Goal: Use online tool/utility: Utilize a website feature to perform a specific function

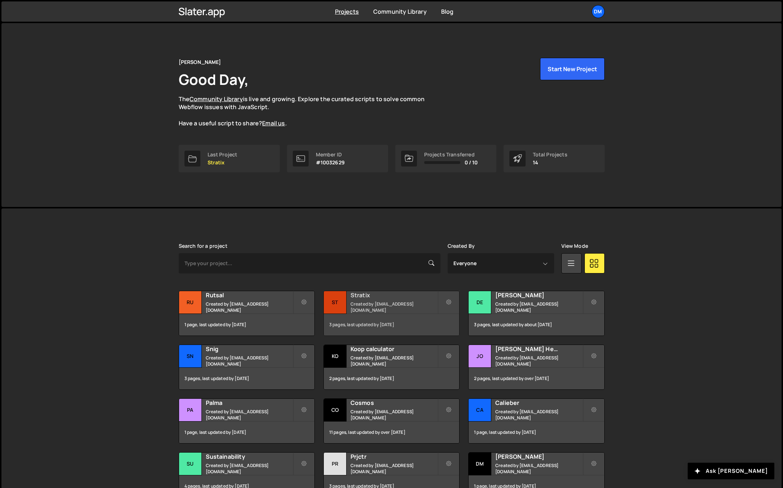
click at [366, 306] on small "Created by [EMAIL_ADDRESS][DOMAIN_NAME]" at bounding box center [394, 307] width 87 height 12
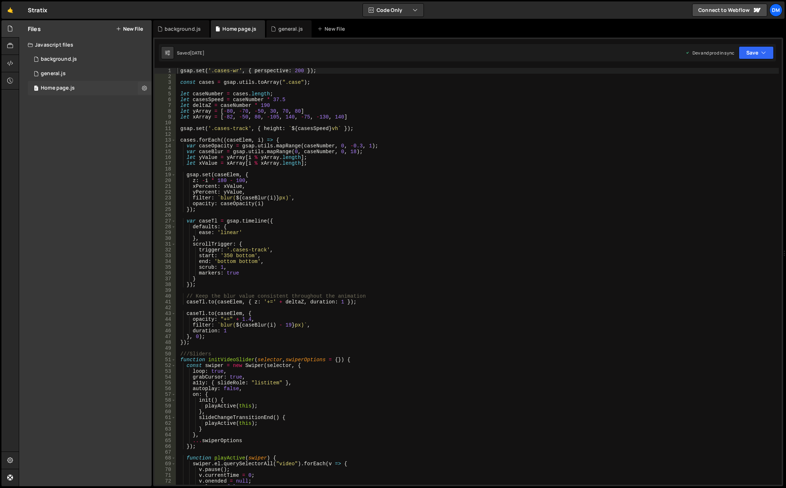
click at [62, 83] on div "0 Home page.js 0" at bounding box center [90, 88] width 124 height 14
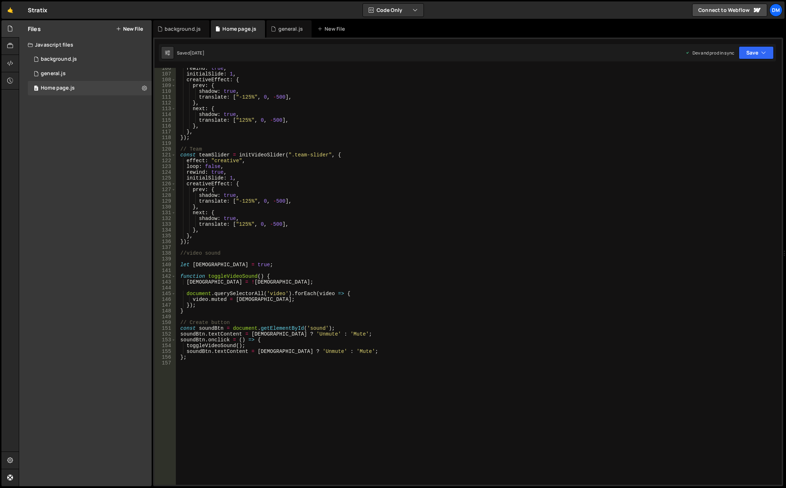
scroll to position [609, 0]
click at [333, 283] on div "rewind : true , initialSlide : 1 , creativeEffect : { prev : { shadow : true , …" at bounding box center [477, 279] width 603 height 428
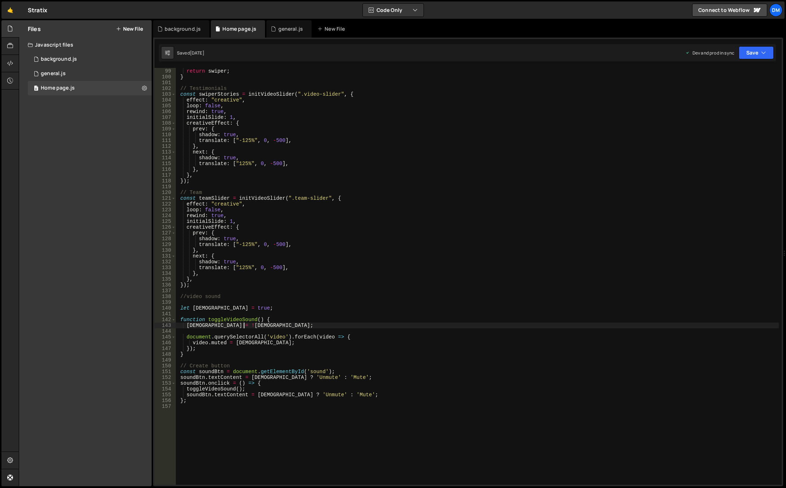
scroll to position [544, 0]
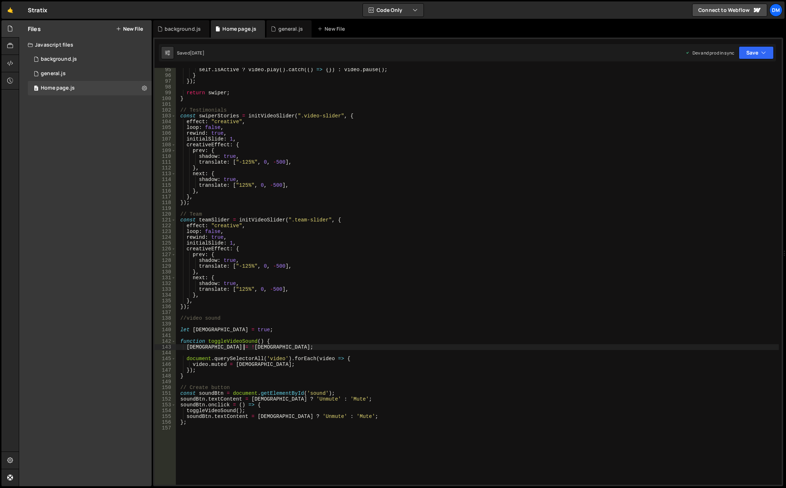
click at [346, 307] on div "self . isActive ? video . play ( ) . catch (( ) => { }) : video . pause ( ) ; }…" at bounding box center [477, 281] width 603 height 428
click at [241, 234] on div "self . isActive ? video . play ( ) . catch (( ) => { }) : video . pause ( ) ; }…" at bounding box center [477, 281] width 603 height 428
click at [240, 236] on div "self . isActive ? video . play ( ) . catch (( ) => { }) : video . pause ( ) ; }…" at bounding box center [477, 281] width 603 height 428
type textarea "rewind: true,"
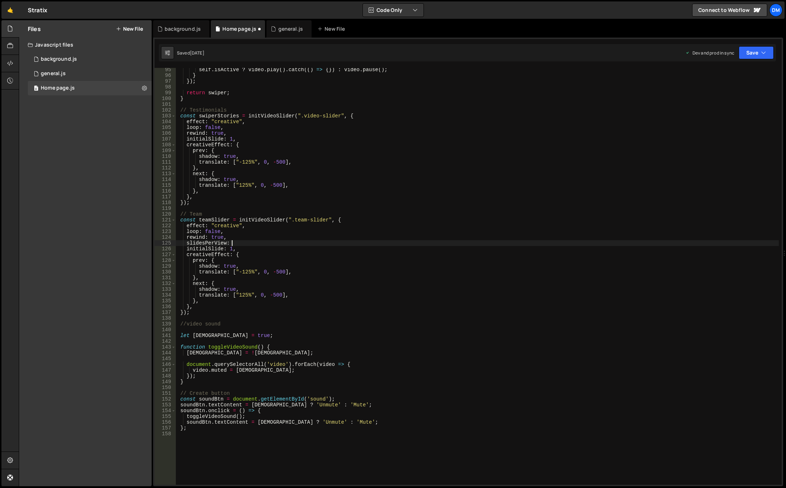
scroll to position [0, 4]
click at [221, 243] on div "self . isActive ? video . play ( ) . catch (( ) => { }) : video . pause ( ) ; }…" at bounding box center [477, 281] width 603 height 428
drag, startPoint x: 350, startPoint y: 291, endPoint x: 514, endPoint y: 165, distance: 207.2
click at [350, 291] on div "self . isActive ? video . play ( ) . catch (( ) => { }) : video . pause ( ) ; }…" at bounding box center [477, 281] width 603 height 428
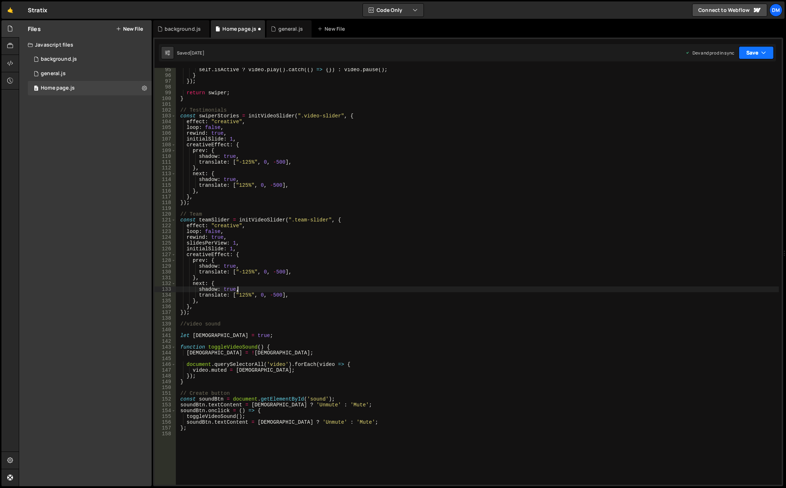
drag, startPoint x: 763, startPoint y: 52, endPoint x: 752, endPoint y: 65, distance: 17.7
click at [763, 52] on icon "button" at bounding box center [763, 52] width 5 height 7
click at [727, 105] on div "Saved 2 days ago" at bounding box center [731, 101] width 75 height 9
click at [752, 58] on button "Save" at bounding box center [752, 52] width 44 height 13
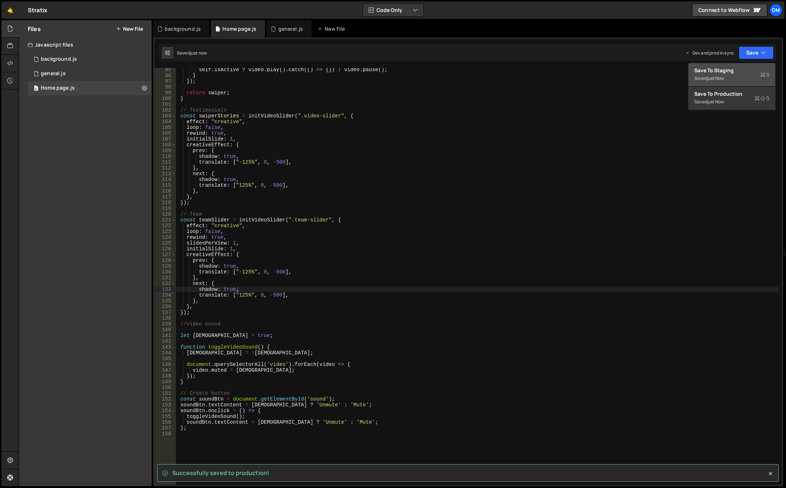
click at [733, 77] on div "Saved just now" at bounding box center [731, 78] width 75 height 9
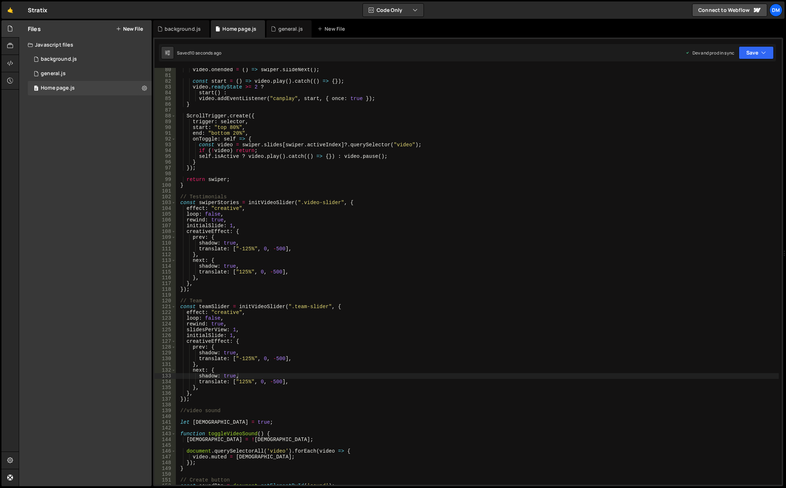
scroll to position [436, 0]
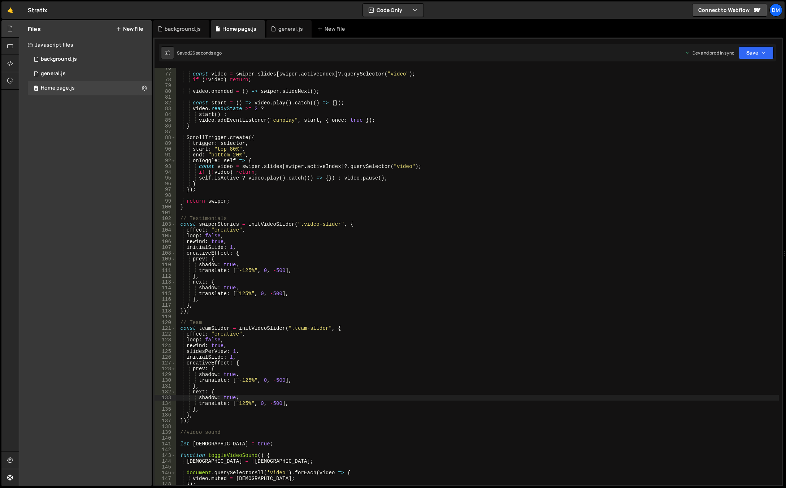
click at [246, 349] on div "const video = swiper . slides [ swiper . activeIndex ] ?. querySelector ( "vide…" at bounding box center [477, 279] width 603 height 428
click at [218, 341] on div "const video = swiper . slides [ swiper . activeIndex ] ?. querySelector ( "vide…" at bounding box center [477, 279] width 603 height 428
click at [756, 53] on button "Save" at bounding box center [756, 52] width 35 height 13
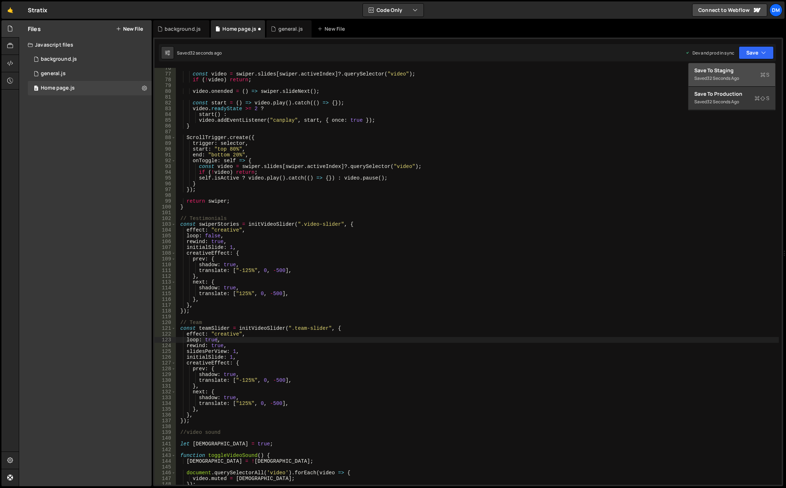
click at [732, 72] on div "Save to Staging S" at bounding box center [731, 70] width 75 height 7
click at [749, 54] on button "Save" at bounding box center [756, 52] width 35 height 13
click at [714, 100] on div "33 seconds ago" at bounding box center [723, 102] width 32 height 6
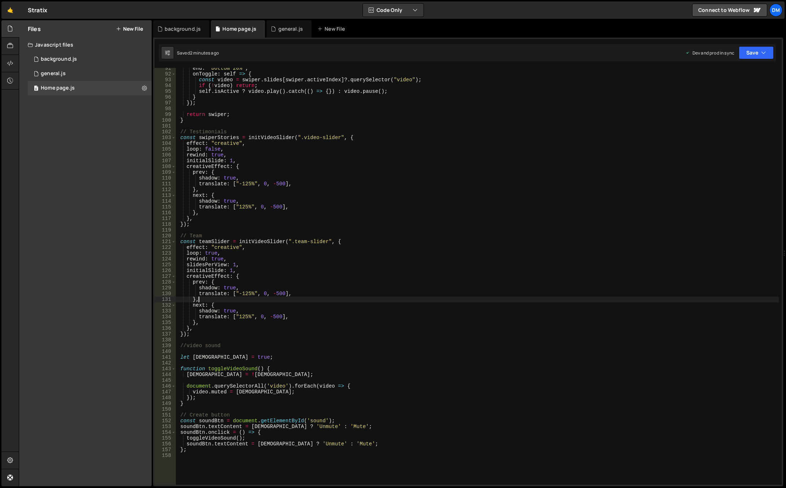
scroll to position [0, 1]
click at [351, 301] on div "end : "bottom 20%" , onToggle : self => { const video = swiper . slides [ swipe…" at bounding box center [477, 279] width 603 height 428
click at [338, 298] on div "end : "bottom 20%" , onToggle : self => { const video = swiper . slides [ swipe…" at bounding box center [477, 279] width 603 height 428
click at [329, 288] on div "end : "bottom 20%" , onToggle : self => { const video = swiper . slides [ swipe…" at bounding box center [477, 279] width 603 height 428
click at [327, 290] on div "end : "bottom 20%" , onToggle : self => { const video = swiper . slides [ swipe…" at bounding box center [477, 279] width 603 height 428
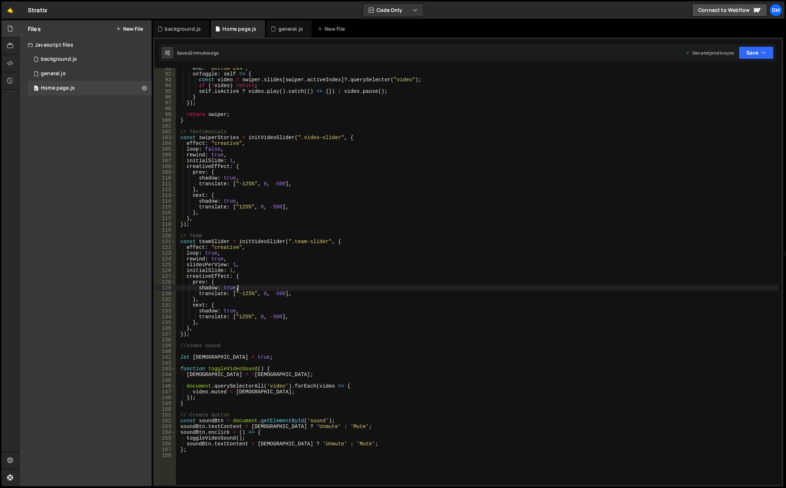
click at [323, 293] on div "end : "bottom 20%" , onToggle : self => { const video = swiper . slides [ swipe…" at bounding box center [477, 279] width 603 height 428
type textarea "translate: ["-125%", 0, -500],"
click at [296, 295] on div "end : "bottom 20%" , onToggle : self => { const video = swiper . slides [ swipe…" at bounding box center [477, 279] width 603 height 428
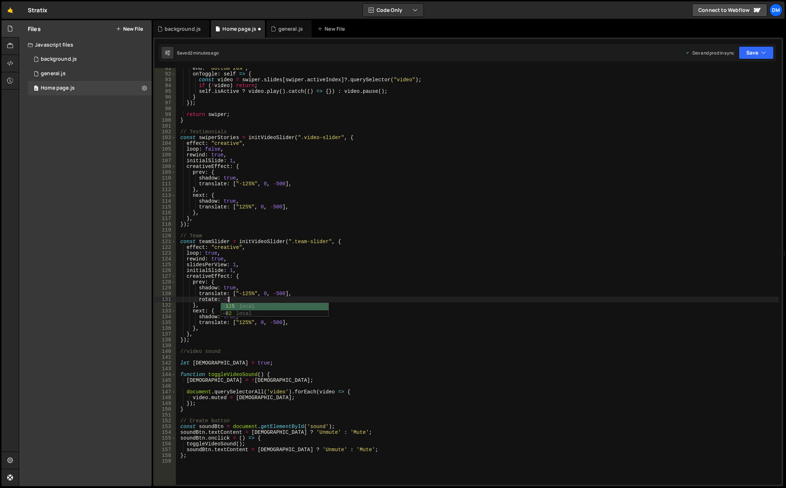
scroll to position [0, 3]
click at [752, 54] on button "Save" at bounding box center [756, 52] width 35 height 13
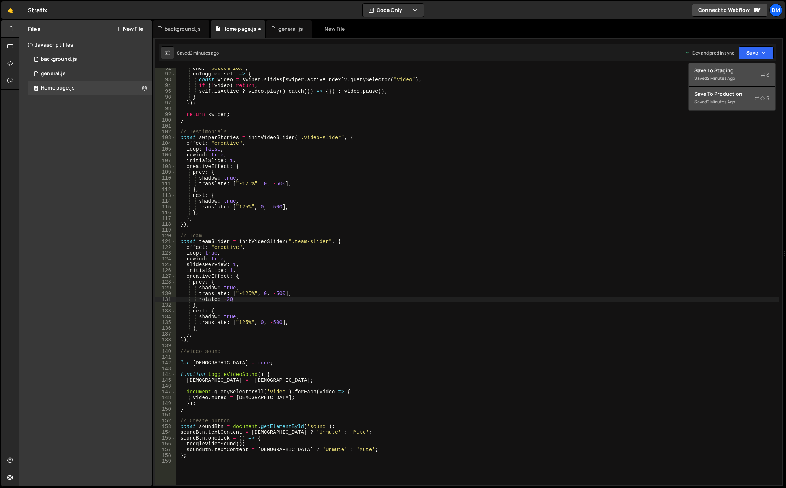
click at [742, 71] on div "Save to Staging S" at bounding box center [731, 70] width 75 height 7
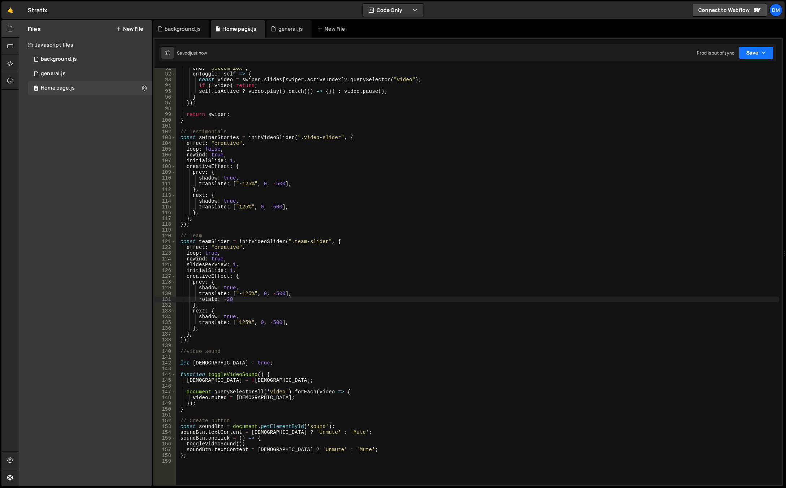
click at [754, 54] on button "Save" at bounding box center [756, 52] width 35 height 13
click at [728, 90] on button "Save to Production S Saved 2 minutes ago" at bounding box center [731, 98] width 87 height 23
click at [223, 299] on div "end : "bottom 20%" , onToggle : self => { const video = swiper . slides [ swipe…" at bounding box center [477, 279] width 603 height 428
click at [753, 56] on button "Save" at bounding box center [756, 52] width 35 height 13
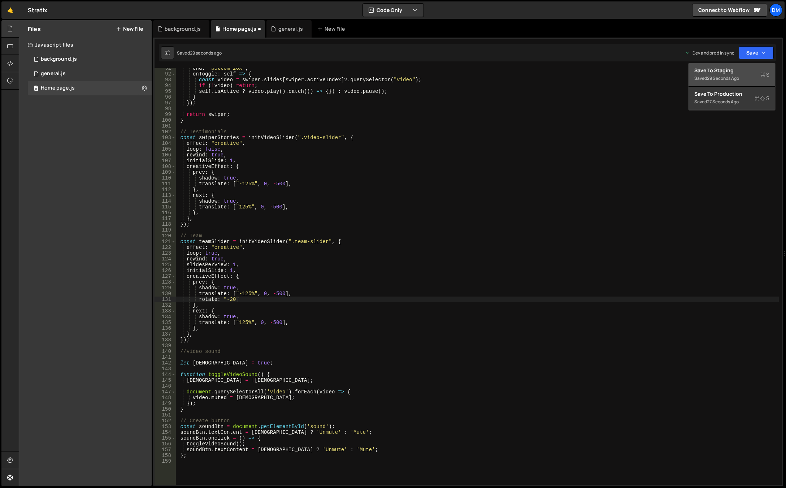
click at [729, 76] on div "29 seconds ago" at bounding box center [723, 78] width 32 height 6
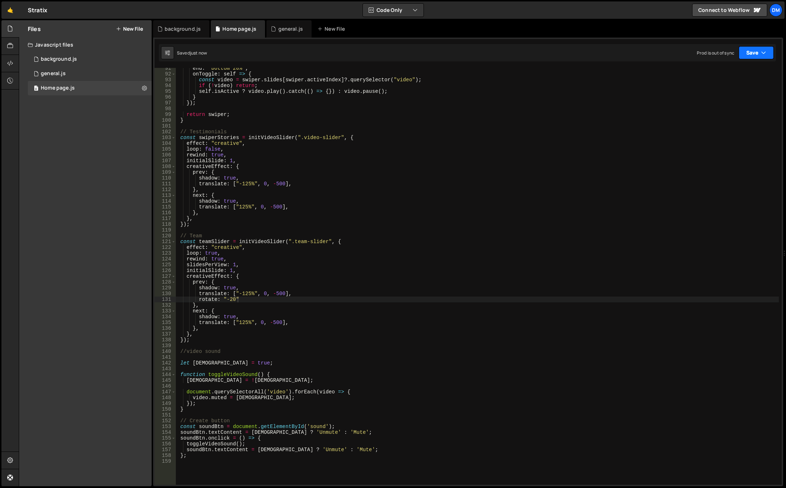
click at [756, 54] on button "Save" at bounding box center [756, 52] width 35 height 13
click at [723, 88] on button "Save to Production S Saved 28 seconds ago" at bounding box center [731, 98] width 87 height 23
click at [310, 312] on div "end : "bottom 20%" , onToggle : self => { const video = swiper . slides [ swipe…" at bounding box center [477, 279] width 603 height 428
click at [239, 298] on div "end : "bottom 20%" , onToggle : self => { const video = swiper . slides [ swipe…" at bounding box center [477, 279] width 603 height 428
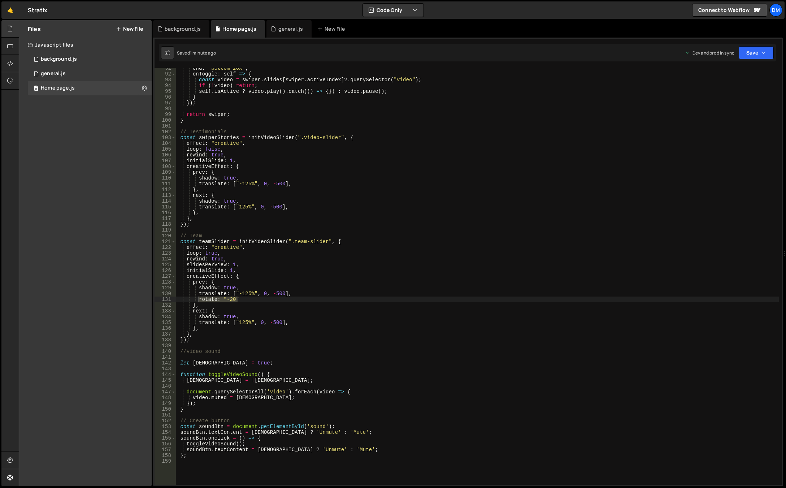
drag, startPoint x: 226, startPoint y: 299, endPoint x: 197, endPoint y: 300, distance: 28.9
click at [197, 300] on div "end : "bottom 20%" , onToggle : self => { const video = swiper . slides [ swipe…" at bounding box center [477, 279] width 603 height 428
paste textarea "[0, 0, -90],"
click at [762, 53] on icon "button" at bounding box center [763, 52] width 5 height 7
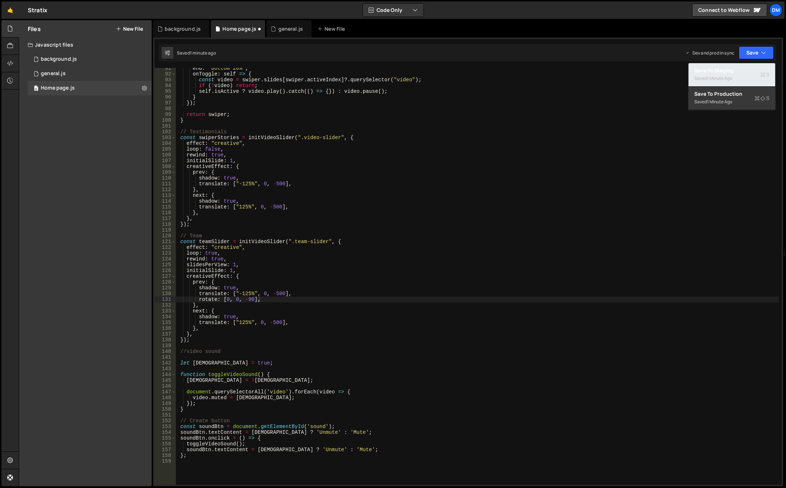
drag, startPoint x: 745, startPoint y: 71, endPoint x: 749, endPoint y: 69, distance: 4.6
click at [745, 72] on div "Save to Staging S" at bounding box center [731, 70] width 75 height 7
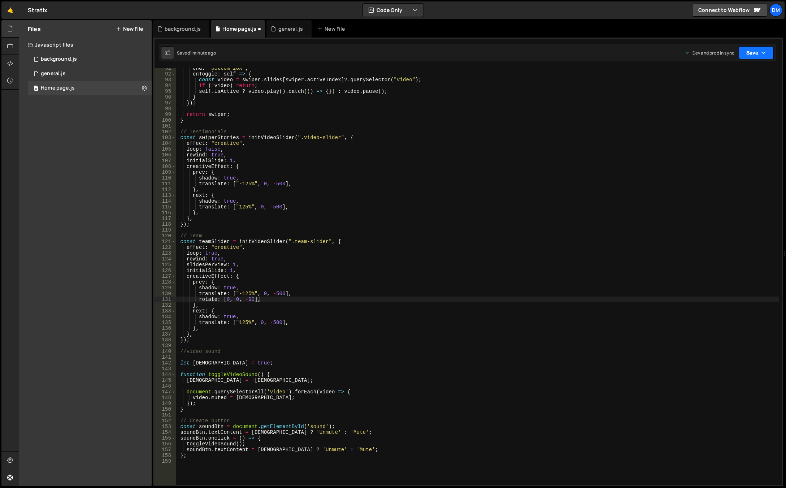
drag, startPoint x: 766, startPoint y: 51, endPoint x: 741, endPoint y: 83, distance: 40.3
click at [766, 52] on button "Save" at bounding box center [756, 52] width 35 height 13
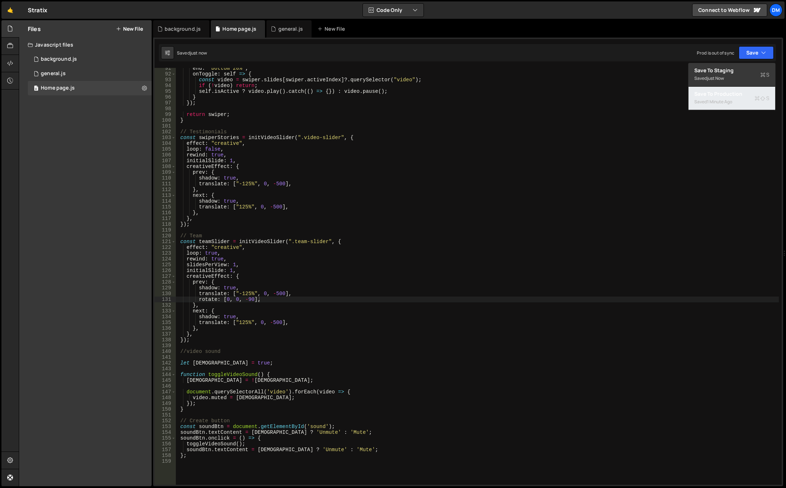
click at [726, 99] on button "Save to Production S Saved 1 minute ago" at bounding box center [731, 98] width 87 height 23
drag, startPoint x: 247, startPoint y: 298, endPoint x: 252, endPoint y: 299, distance: 4.7
click at [252, 299] on div "end : "bottom 20%" , onToggle : self => { const video = swiper . slides [ swipe…" at bounding box center [477, 279] width 603 height 428
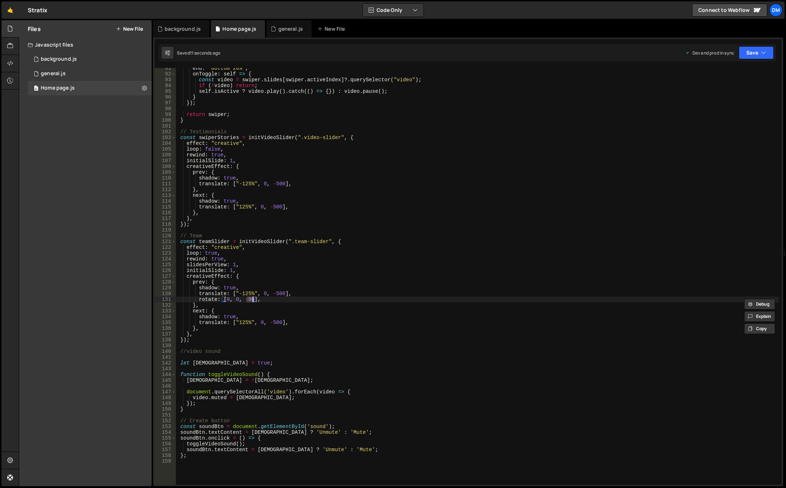
scroll to position [0, 5]
click at [249, 300] on div "end : "bottom 20%" , onToggle : self => { const video = swiper . slides [ swipe…" at bounding box center [477, 279] width 603 height 428
click at [299, 283] on div "end : "bottom 20%" , onToggle : self => { const video = swiper . slides [ swipe…" at bounding box center [477, 279] width 603 height 428
click at [244, 294] on div "end : "bottom 20%" , onToggle : self => { const video = swiper . slides [ swipe…" at bounding box center [477, 279] width 603 height 428
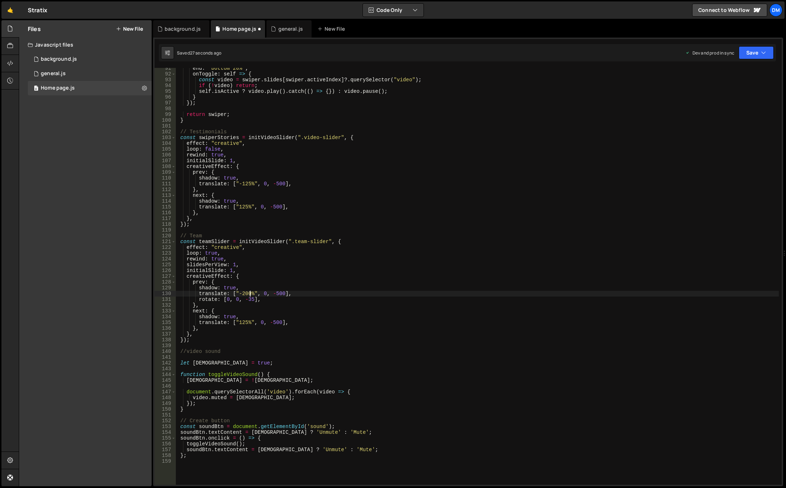
scroll to position [0, 5]
click at [399, 281] on div "end : "bottom 20%" , onToggle : self => { const video = swiper . slides [ swipe…" at bounding box center [477, 279] width 603 height 428
click at [275, 296] on div "end : "bottom 20%" , onToggle : self => { const video = swiper . slides [ swipe…" at bounding box center [477, 279] width 603 height 428
click at [274, 295] on div "end : "bottom 20%" , onToggle : self => { const video = swiper . slides [ swipe…" at bounding box center [477, 276] width 603 height 417
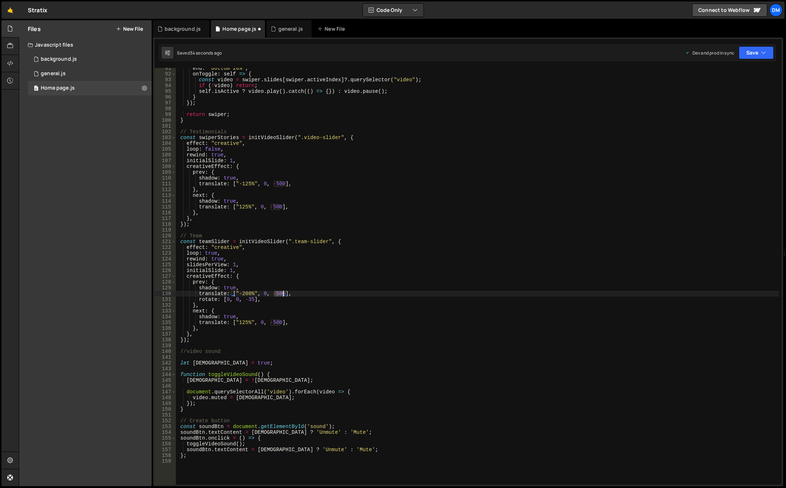
drag, startPoint x: 276, startPoint y: 292, endPoint x: 282, endPoint y: 293, distance: 6.2
click at [282, 293] on div "end : "bottom 20%" , onToggle : self => { const video = swiper . slides [ swipe…" at bounding box center [477, 279] width 603 height 428
click at [431, 212] on div "end : "bottom 20%" , onToggle : self => { const video = swiper . slides [ swipe…" at bounding box center [477, 279] width 603 height 428
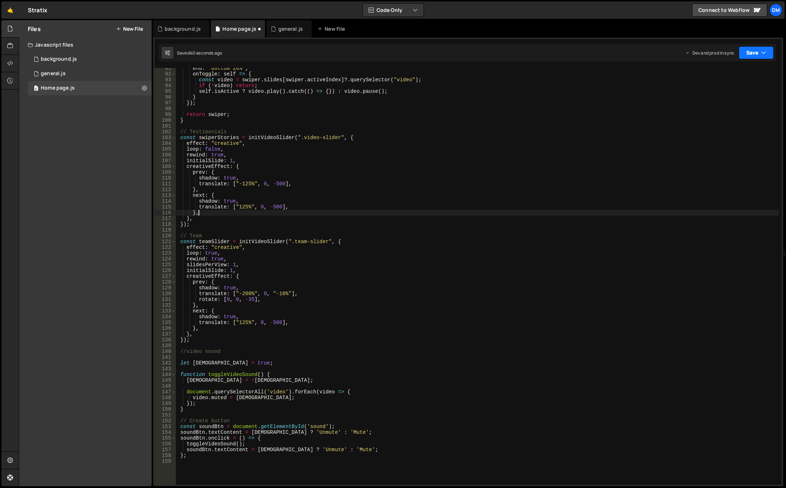
click at [744, 57] on button "Save" at bounding box center [756, 52] width 35 height 13
click at [732, 74] on div "Saved 40 seconds ago" at bounding box center [731, 78] width 75 height 9
click at [754, 53] on button "Save" at bounding box center [756, 52] width 35 height 13
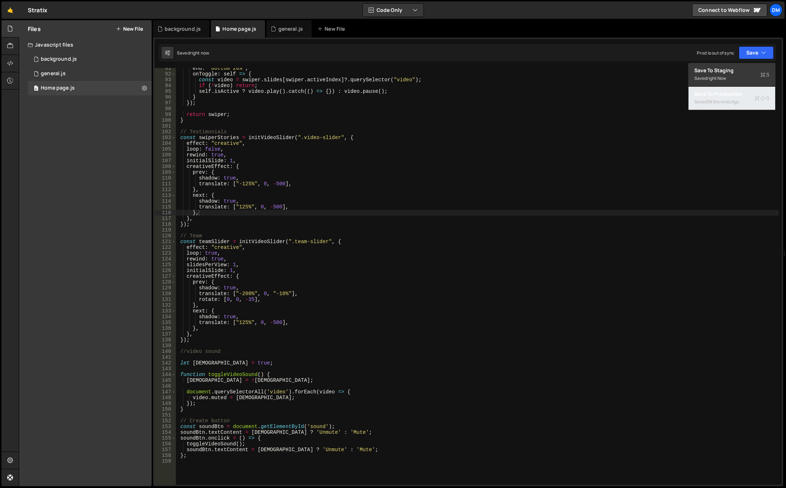
click at [711, 91] on div "Save to Production S" at bounding box center [731, 93] width 75 height 7
click at [343, 305] on div "end : "bottom 20%" , onToggle : self => { const video = swiper . slides [ swipe…" at bounding box center [477, 279] width 603 height 428
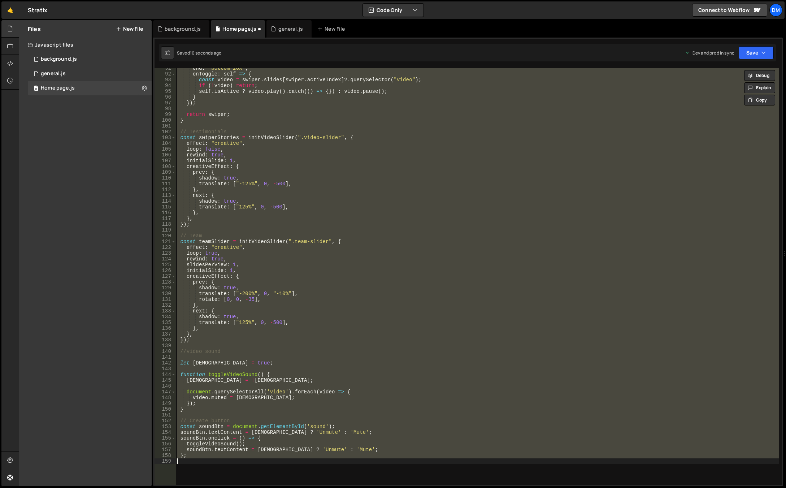
scroll to position [0, 0]
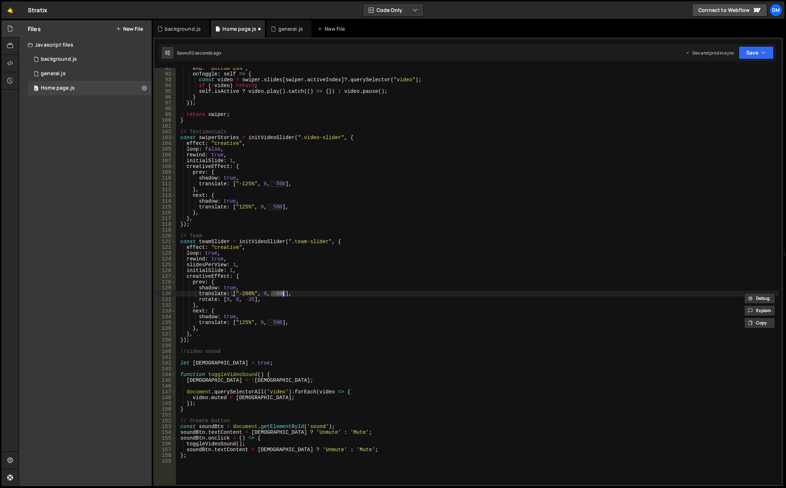
click at [325, 279] on div "end : "bottom 20%" , onToggle : self => { const video = swiper . slides [ swipe…" at bounding box center [477, 279] width 603 height 428
drag, startPoint x: 749, startPoint y: 53, endPoint x: 745, endPoint y: 60, distance: 7.8
click at [749, 53] on button "Save" at bounding box center [756, 52] width 35 height 13
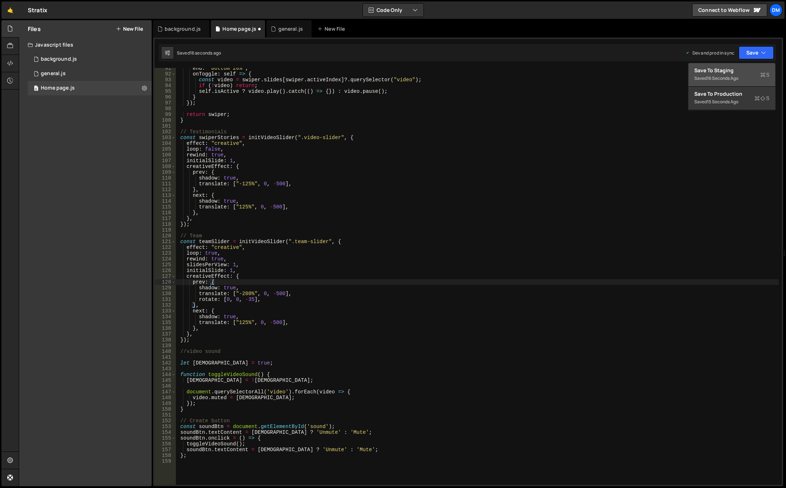
click at [732, 71] on div "Save to Staging S" at bounding box center [731, 70] width 75 height 7
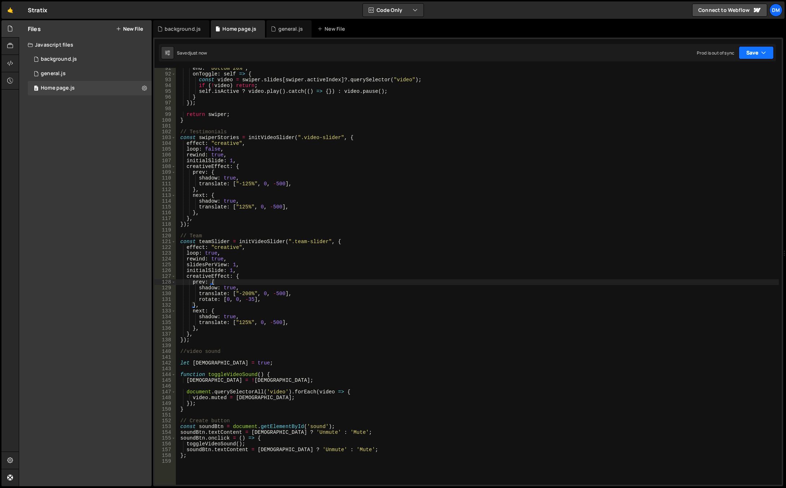
click at [757, 47] on button "Save" at bounding box center [756, 52] width 35 height 13
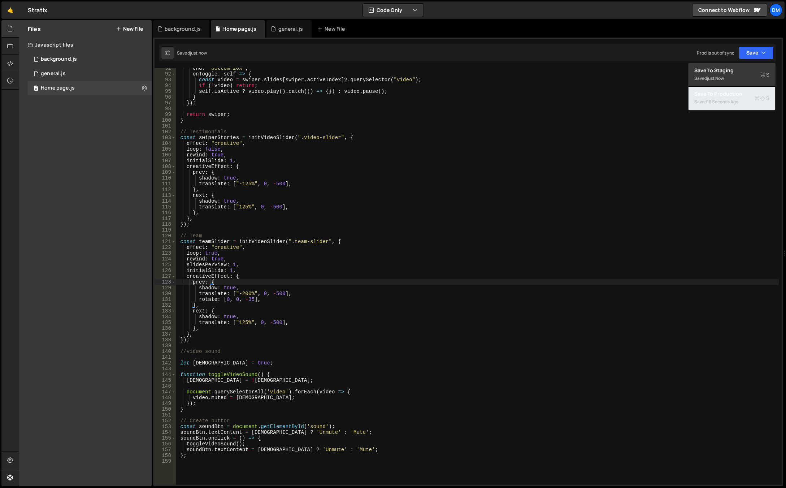
click at [713, 104] on div "16 seconds ago" at bounding box center [722, 102] width 31 height 6
click at [364, 308] on div "end : "bottom 20%" , onToggle : self => { const video = swiper . slides [ swipe…" at bounding box center [477, 279] width 603 height 428
click at [311, 293] on div "end : "bottom 20%" , onToggle : self => { const video = swiper . slides [ swipe…" at bounding box center [477, 279] width 603 height 428
click at [277, 292] on div "end : "bottom 20%" , onToggle : self => { const video = swiper . slides [ swipe…" at bounding box center [477, 279] width 603 height 428
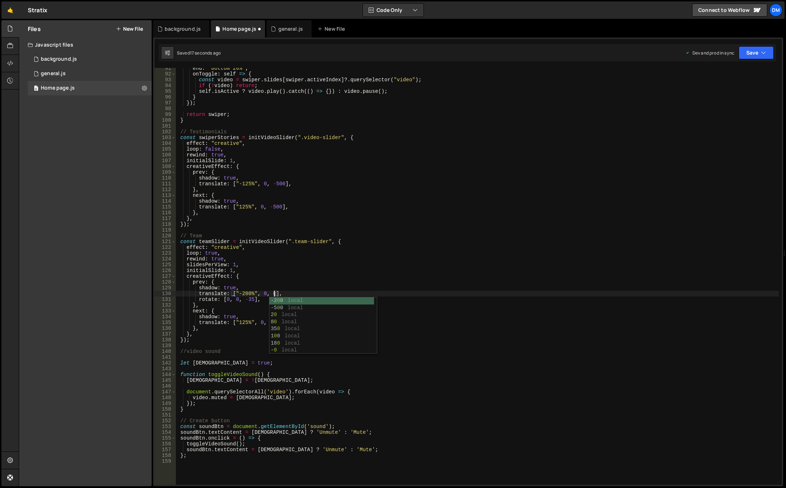
scroll to position [0, 6]
click at [347, 244] on div "end : "bottom 20%" , onToggle : self => { const video = swiper . slides [ swipe…" at bounding box center [477, 279] width 603 height 428
click at [748, 51] on button "Save" at bounding box center [756, 52] width 35 height 13
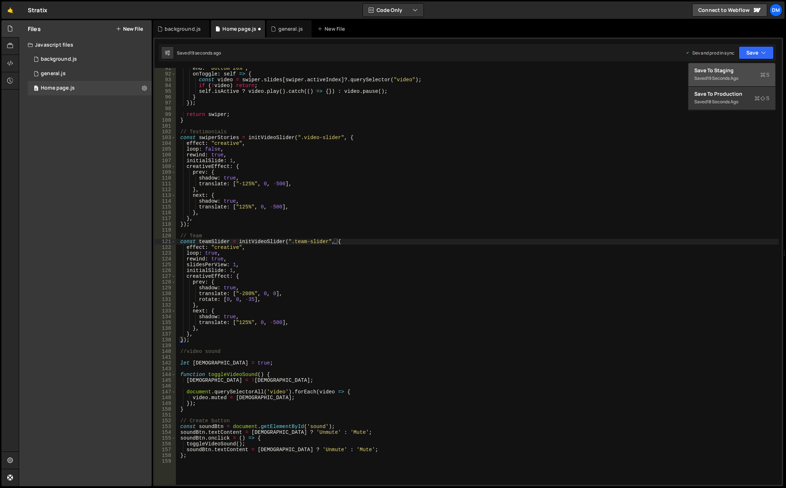
click at [725, 76] on div "19 seconds ago" at bounding box center [722, 78] width 31 height 6
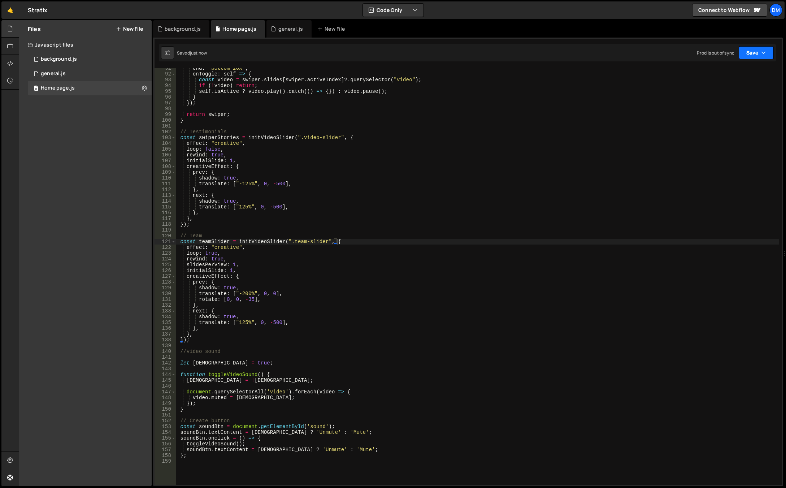
click at [746, 54] on button "Save" at bounding box center [756, 52] width 35 height 13
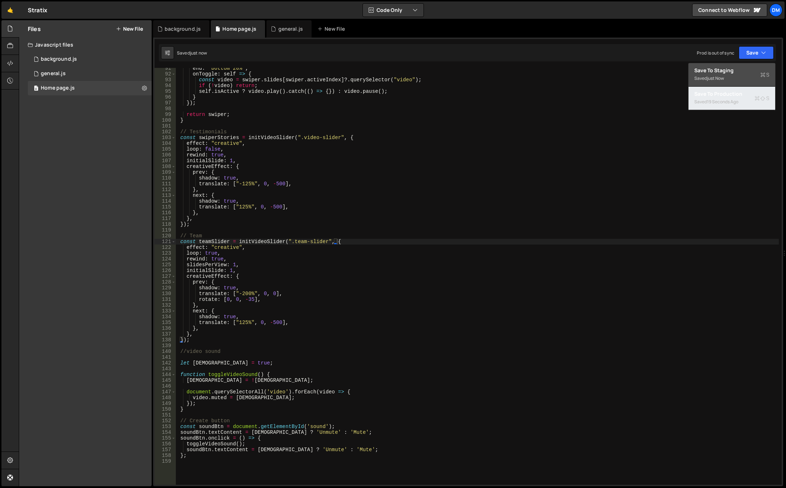
drag, startPoint x: 714, startPoint y: 92, endPoint x: 628, endPoint y: 130, distance: 93.4
click at [714, 92] on div "Save to Production S" at bounding box center [731, 93] width 75 height 7
click at [286, 282] on div "end : "bottom 20%" , onToggle : self => { const video = swiper . slides [ swipe…" at bounding box center [477, 279] width 603 height 428
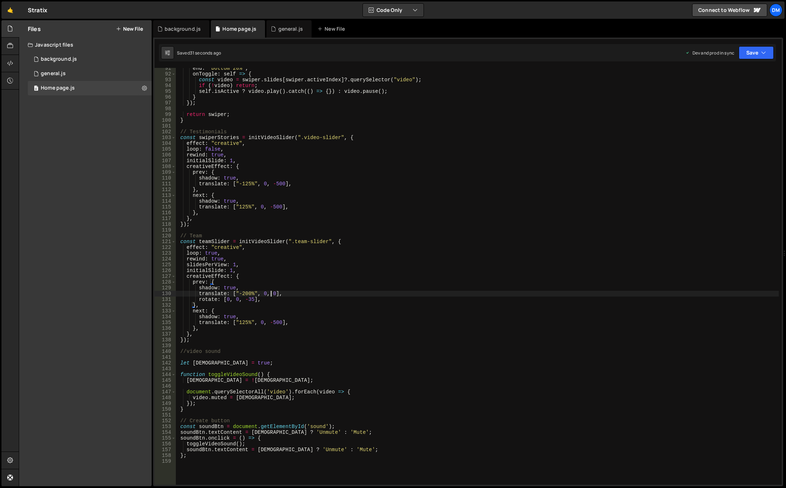
click at [270, 294] on div "end : "bottom 20%" , onToggle : self => { const video = swiper . slides [ swipe…" at bounding box center [477, 279] width 603 height 428
click at [249, 319] on div "end : "bottom 20%" , onToggle : self => { const video = swiper . slides [ swipe…" at bounding box center [477, 279] width 603 height 428
click at [251, 299] on div "end : "bottom 20%" , onToggle : self => { const video = swiper . slides [ swipe…" at bounding box center [477, 279] width 603 height 428
drag, startPoint x: 600, startPoint y: 427, endPoint x: 610, endPoint y: 427, distance: 10.8
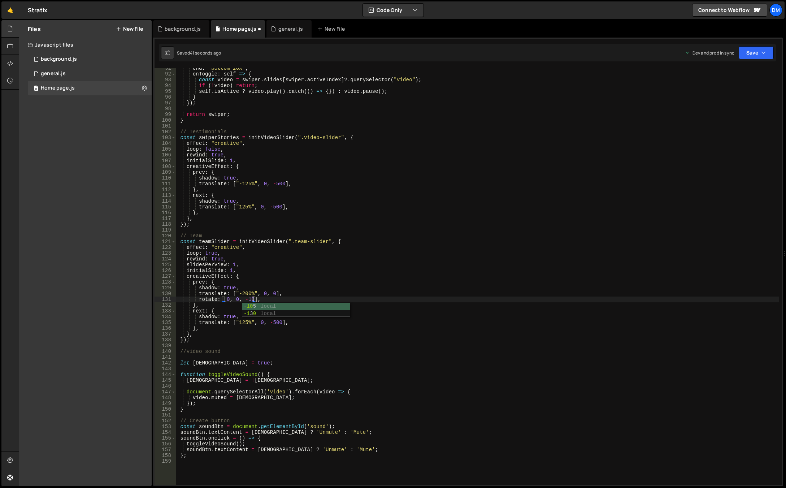
click at [600, 427] on div "end : "bottom 20%" , onToggle : self => { const video = swiper . slides [ swipe…" at bounding box center [477, 279] width 603 height 428
drag, startPoint x: 759, startPoint y: 55, endPoint x: 754, endPoint y: 66, distance: 11.3
click at [759, 55] on button "Save" at bounding box center [756, 52] width 35 height 13
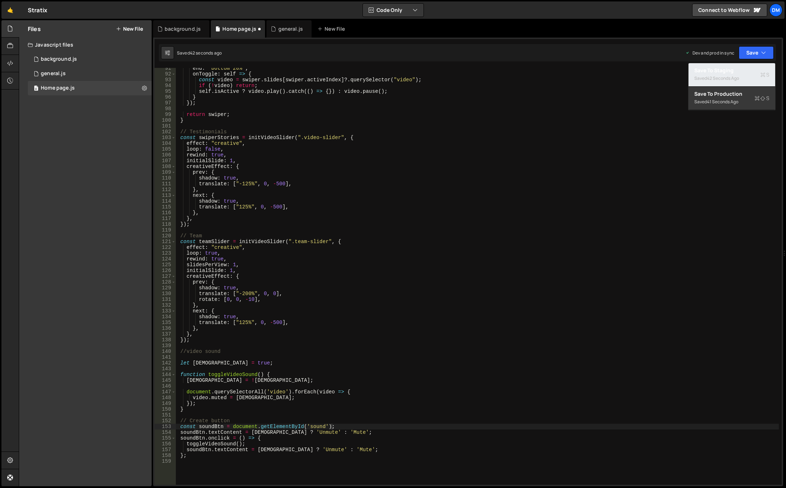
click at [744, 79] on div "Saved 42 seconds ago" at bounding box center [731, 78] width 75 height 9
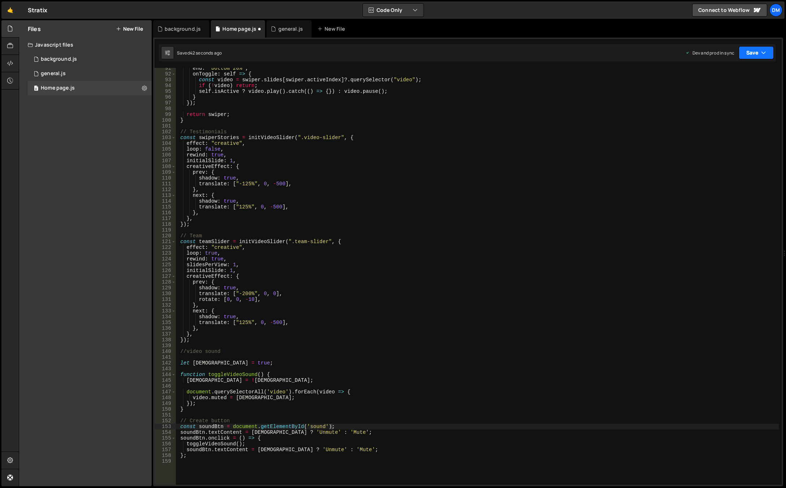
drag, startPoint x: 758, startPoint y: 54, endPoint x: 753, endPoint y: 59, distance: 7.4
click at [755, 56] on button "Save" at bounding box center [756, 52] width 35 height 13
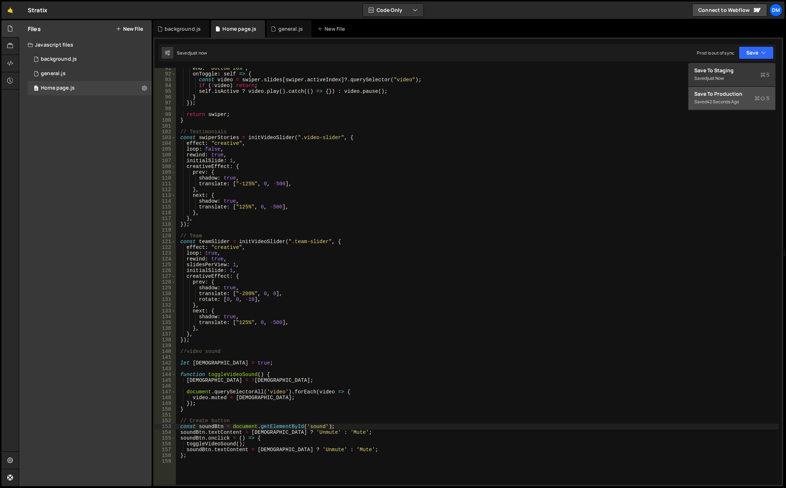
click at [722, 93] on div "Save to Production S" at bounding box center [731, 93] width 75 height 7
click at [396, 309] on div "end : "bottom 20%" , onToggle : self => { const video = swiper . slides [ swipe…" at bounding box center [477, 279] width 603 height 428
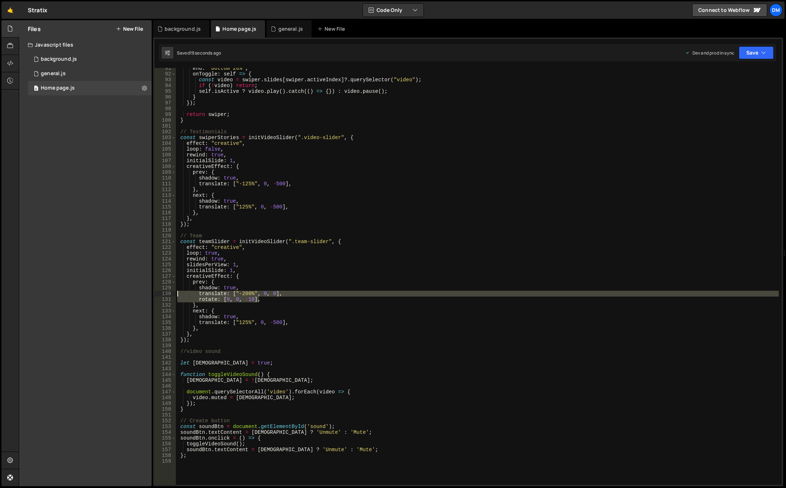
drag, startPoint x: 265, startPoint y: 298, endPoint x: 158, endPoint y: 294, distance: 107.3
click at [158, 294] on div "next: { 91 92 93 94 95 96 97 98 99 100 101 102 103 104 105 106 107 108 109 110 …" at bounding box center [467, 276] width 627 height 417
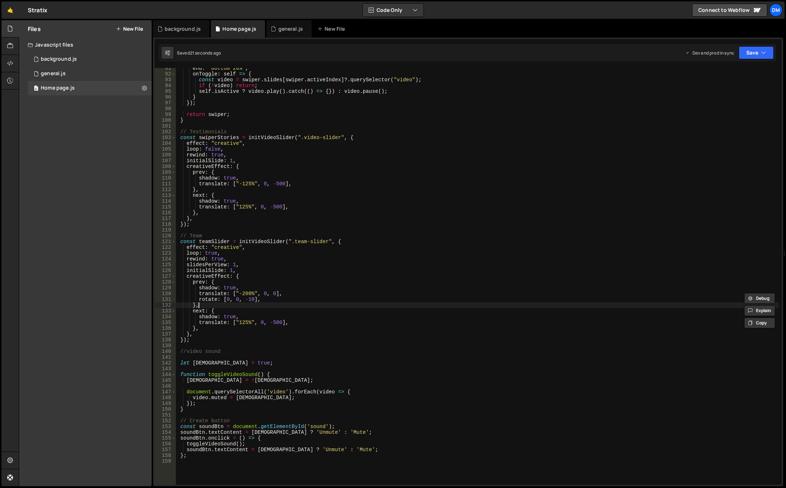
click at [276, 304] on div "end : "bottom 20%" , onToggle : self => { const video = swiper . slides [ swipe…" at bounding box center [477, 279] width 603 height 428
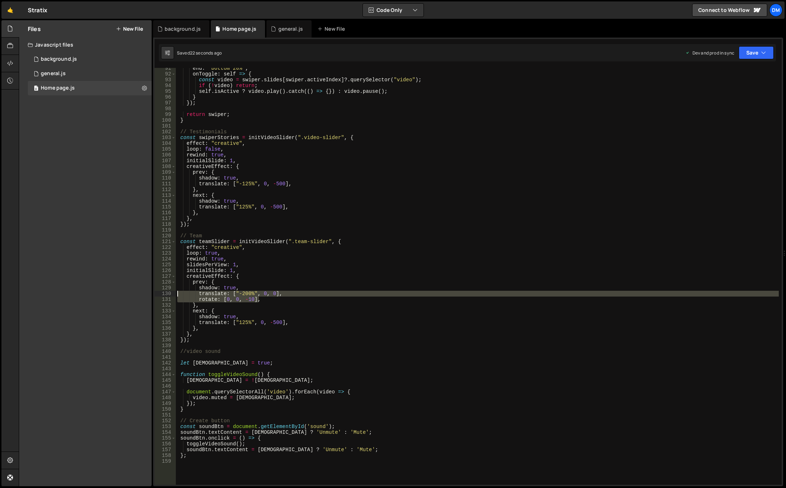
drag, startPoint x: 273, startPoint y: 299, endPoint x: 152, endPoint y: 293, distance: 121.0
click at [152, 293] on div "Files New File Javascript files 0 background.js 0 0 general.js 0 0 Home page.js…" at bounding box center [402, 253] width 767 height 466
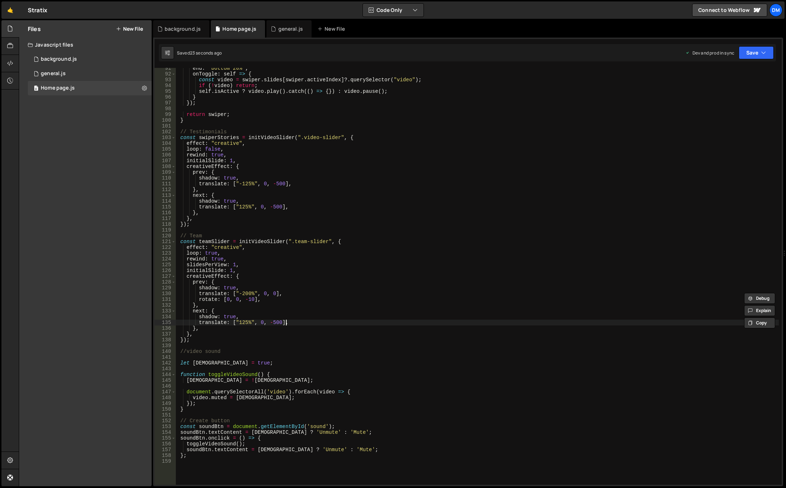
click at [297, 321] on div "end : "bottom 20%" , onToggle : self => { const video = swiper . slides [ swipe…" at bounding box center [477, 279] width 603 height 428
type textarea "translate: ["125%", 0, -500],"
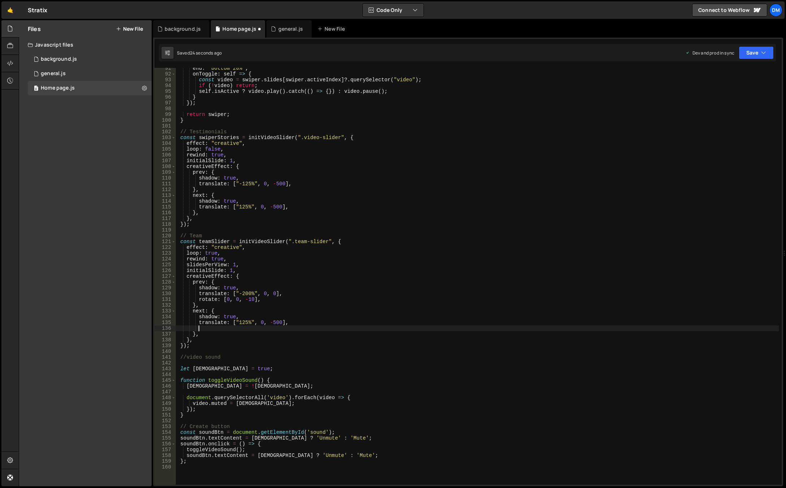
paste textarea "rotate: [0, 0, -10],"
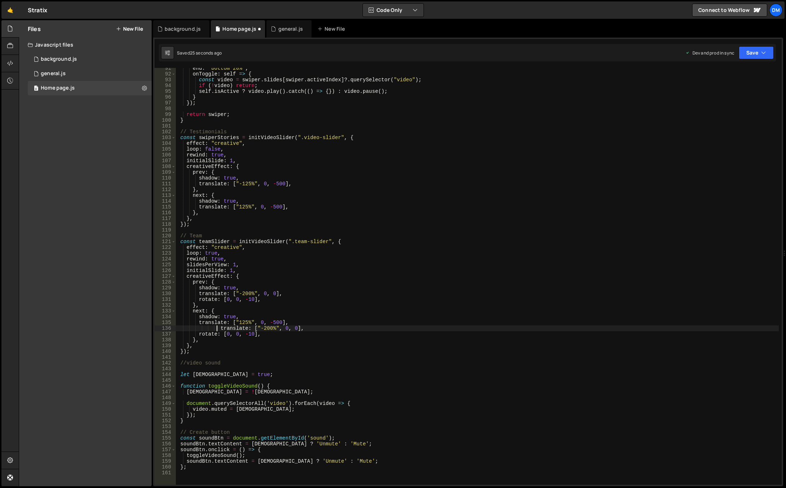
click at [217, 327] on div "end : "bottom 20%" , onToggle : self => { const video = swiper . slides [ swipe…" at bounding box center [477, 279] width 603 height 428
click at [220, 327] on div "end : "bottom 20%" , onToggle : self => { const video = swiper . slides [ swipe…" at bounding box center [477, 279] width 603 height 428
drag, startPoint x: 290, startPoint y: 322, endPoint x: 105, endPoint y: 321, distance: 184.5
click at [105, 321] on div "Files New File Javascript files 0 background.js 0 0 general.js 0 0 Home page.js…" at bounding box center [402, 253] width 767 height 466
type textarea "translate: ["125%", 0, -500],"
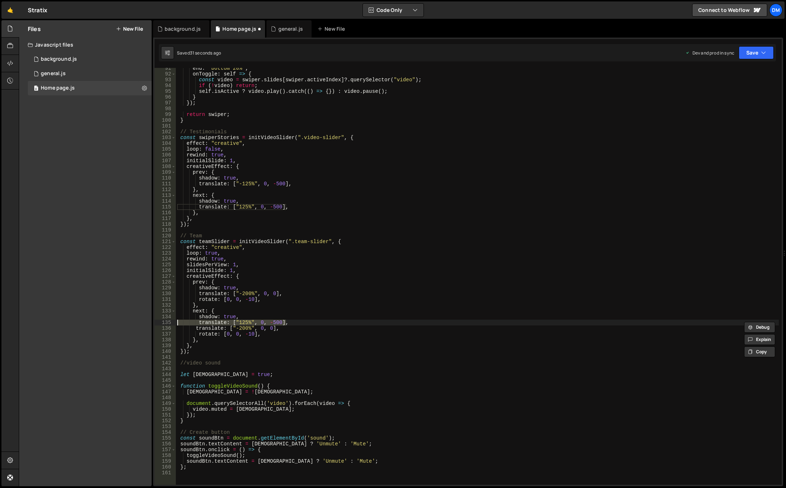
scroll to position [0, 0]
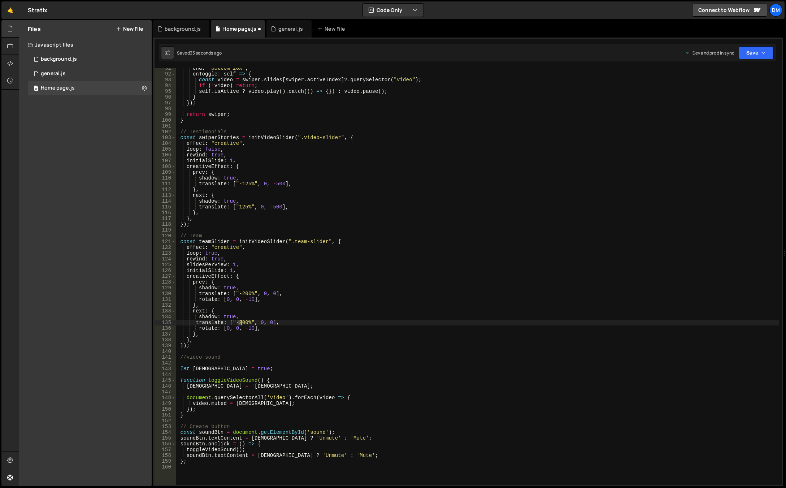
click at [240, 323] on div "end : "bottom 20%" , onToggle : self => { const video = swiper . slides [ swipe…" at bounding box center [477, 279] width 603 height 428
click at [242, 325] on div "end : "bottom 20%" , onToggle : self => { const video = swiper . slides [ swipe…" at bounding box center [477, 276] width 603 height 417
click at [239, 321] on div "end : "bottom 20%" , onToggle : self => { const video = swiper . slides [ swipe…" at bounding box center [477, 279] width 603 height 428
click at [248, 328] on div "end : "bottom 20%" , onToggle : self => { const video = swiper . slides [ swipe…" at bounding box center [477, 279] width 603 height 428
click at [328, 307] on div "end : "bottom 20%" , onToggle : self => { const video = swiper . slides [ swipe…" at bounding box center [477, 279] width 603 height 428
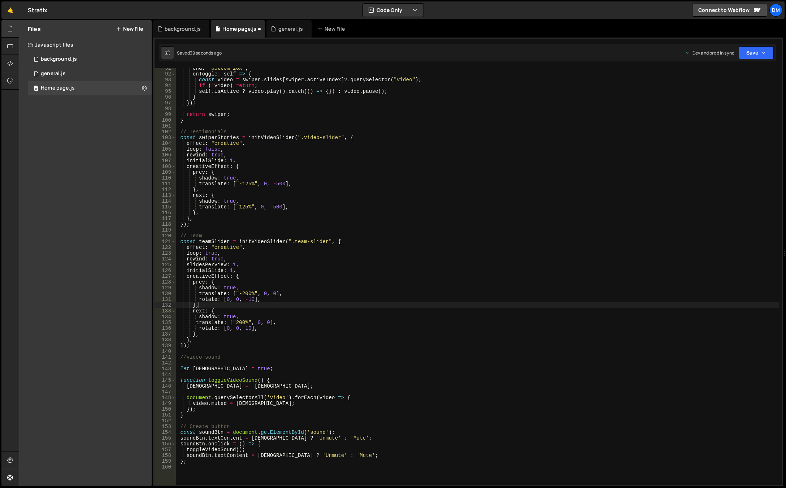
click at [195, 322] on div "end : "bottom 20%" , onToggle : self => { const video = swiper . slides [ swipe…" at bounding box center [477, 279] width 603 height 428
drag, startPoint x: 247, startPoint y: 315, endPoint x: 145, endPoint y: 319, distance: 101.5
click at [145, 319] on div "Files New File Javascript files 0 background.js 0 0 general.js 0 0 Home page.js…" at bounding box center [402, 253] width 767 height 466
type textarea "shadow: true,"
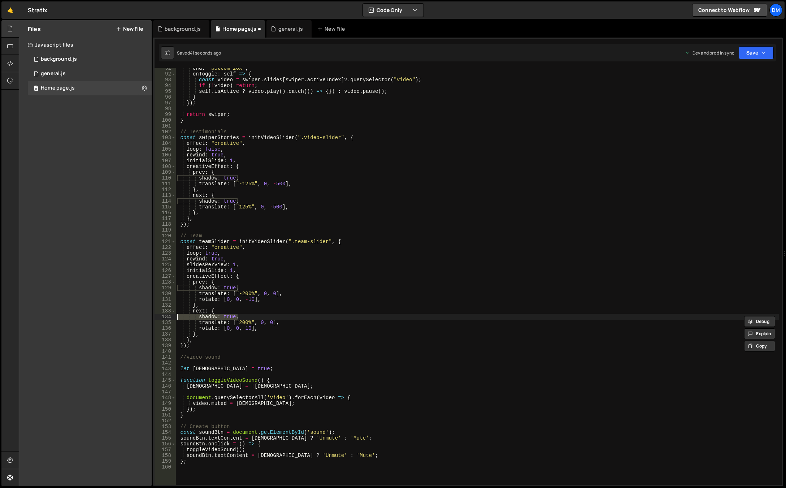
scroll to position [0, 0]
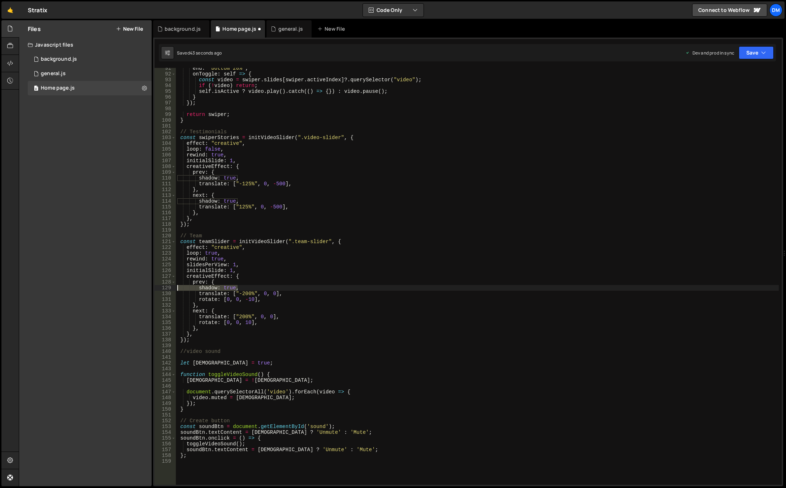
drag, startPoint x: 245, startPoint y: 286, endPoint x: 154, endPoint y: 287, distance: 90.2
click at [154, 287] on div "next: { 91 92 93 94 95 96 97 98 99 100 101 102 103 104 105 106 107 108 109 110 …" at bounding box center [467, 276] width 627 height 417
type textarea "shadow: true,"
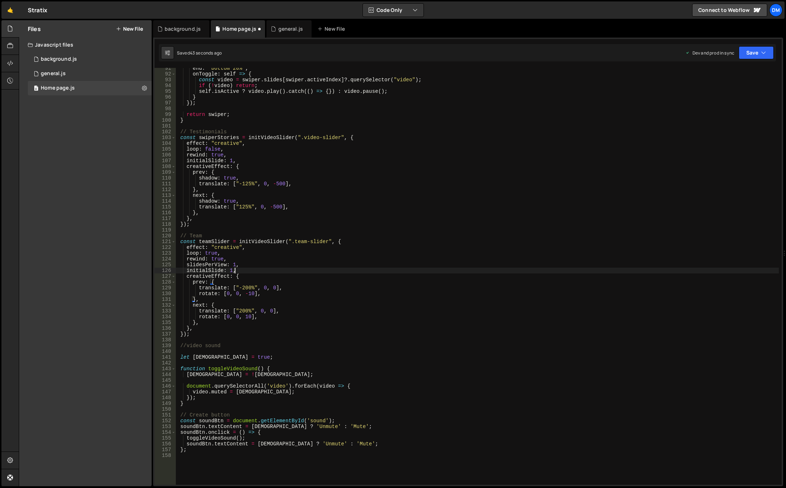
drag, startPoint x: 355, startPoint y: 271, endPoint x: 432, endPoint y: 221, distance: 91.5
click at [356, 271] on div "end : "bottom 20%" , onToggle : self => { const video = swiper . slides [ swipe…" at bounding box center [477, 279] width 603 height 428
click at [758, 48] on button "Save" at bounding box center [756, 52] width 35 height 13
click at [719, 96] on div "Save to Production S" at bounding box center [731, 93] width 75 height 7
click at [749, 54] on button "Save" at bounding box center [752, 52] width 44 height 13
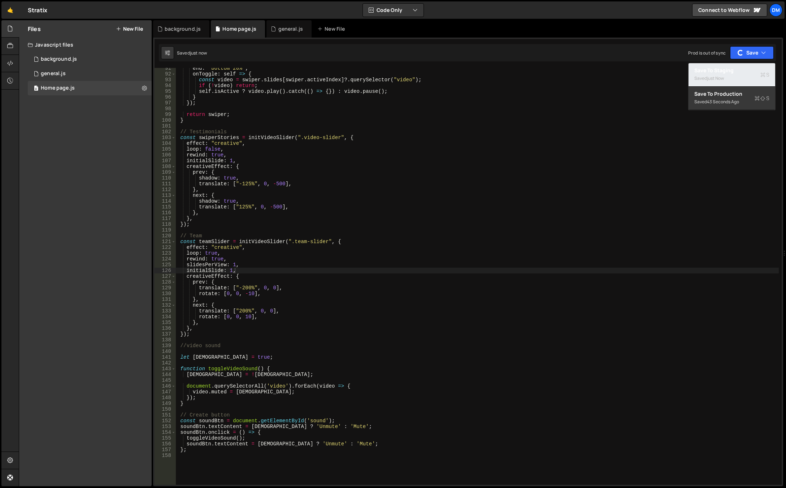
click at [735, 69] on div "Save to Staging S" at bounding box center [731, 70] width 75 height 7
click at [313, 281] on div "end : "bottom 20%" , onToggle : self => { const video = swiper . slides [ swipe…" at bounding box center [477, 279] width 603 height 428
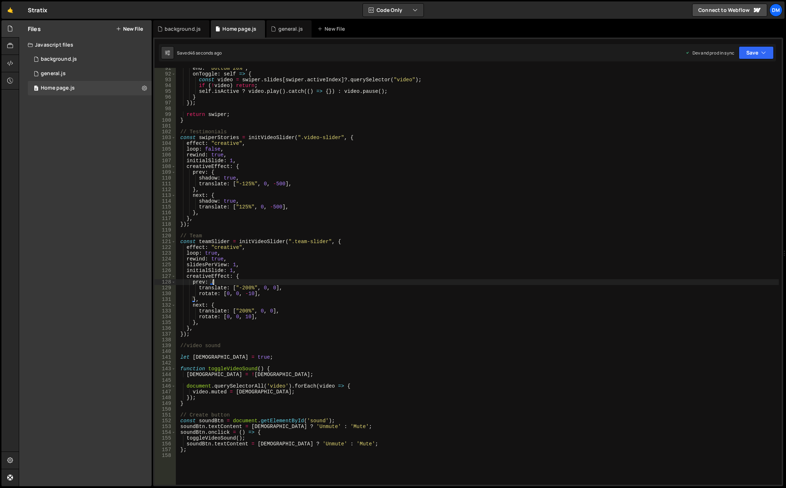
click at [265, 313] on div "end : "bottom 20%" , onToggle : self => { const video = swiper . slides [ swipe…" at bounding box center [477, 279] width 603 height 428
click at [260, 312] on div "end : "bottom 20%" , onToggle : self => { const video = swiper . slides [ swipe…" at bounding box center [477, 279] width 603 height 428
drag, startPoint x: 245, startPoint y: 318, endPoint x: 249, endPoint y: 318, distance: 4.0
click at [249, 318] on div "end : "bottom 20%" , onToggle : self => { const video = swiper . slides [ swipe…" at bounding box center [477, 279] width 603 height 428
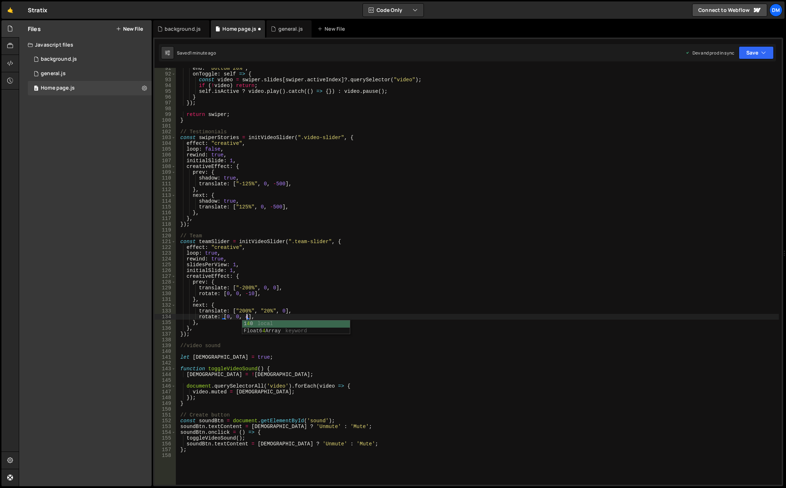
click at [446, 237] on div "end : "bottom 20%" , onToggle : self => { const video = swiper . slides [ swipe…" at bounding box center [477, 279] width 603 height 428
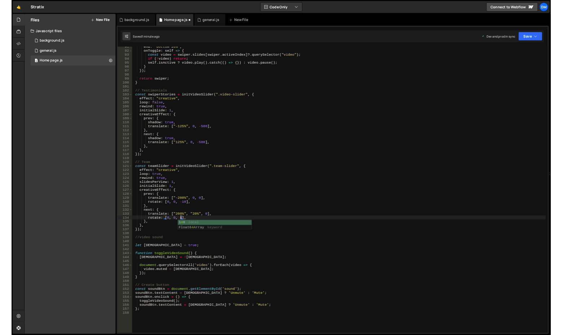
scroll to position [0, 1]
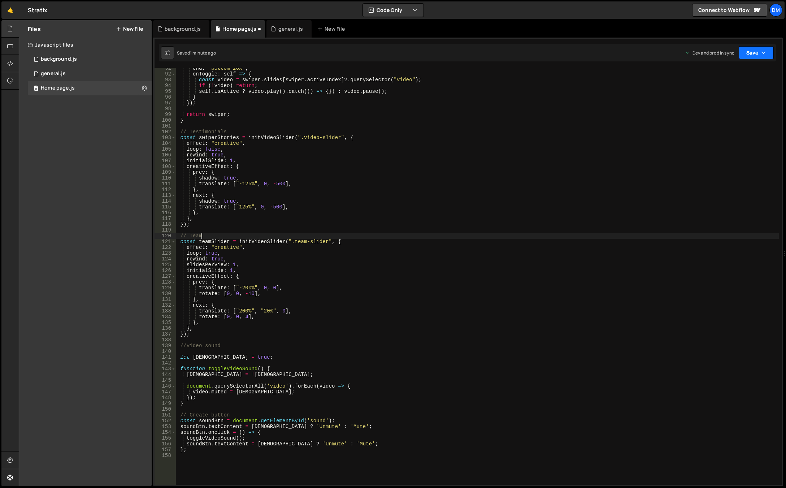
click at [757, 53] on button "Save" at bounding box center [756, 52] width 35 height 13
click at [738, 70] on div "Save to Staging S" at bounding box center [731, 70] width 75 height 7
click at [752, 57] on button "Save" at bounding box center [756, 52] width 35 height 13
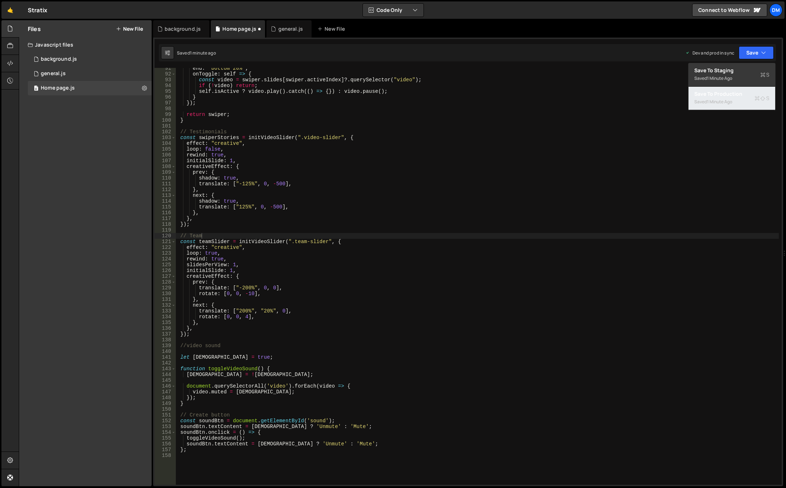
drag, startPoint x: 727, startPoint y: 97, endPoint x: 716, endPoint y: 103, distance: 12.6
click at [727, 97] on div "Save to Production S" at bounding box center [731, 93] width 75 height 7
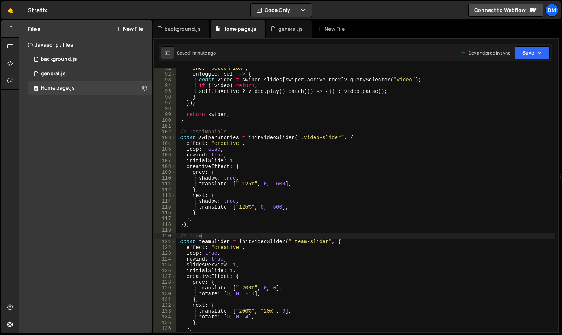
click at [292, 174] on div "end : "bottom 20%" , onToggle : self => { const video = swiper . slides [ swipe…" at bounding box center [365, 202] width 379 height 275
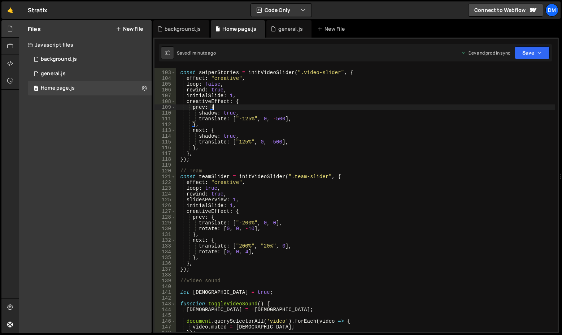
click at [258, 247] on div "// Testimonials const swiperStories = initVideoSlider ( ".video-slider" , { eff…" at bounding box center [365, 201] width 379 height 275
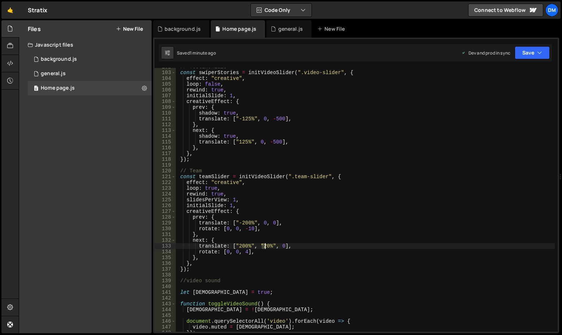
click at [264, 247] on div "// Testimonials const swiperStories = initVideoSlider ( ".video-slider" , { eff…" at bounding box center [365, 201] width 379 height 275
click at [268, 246] on div "// Testimonials const swiperStories = initVideoSlider ( ".video-slider" , { eff…" at bounding box center [365, 201] width 379 height 275
click at [267, 245] on div "// Testimonials const swiperStories = initVideoSlider ( ".video-slider" , { eff…" at bounding box center [365, 201] width 379 height 275
click at [274, 210] on div "// Testimonials const swiperStories = initVideoSlider ( ".video-slider" , { eff…" at bounding box center [365, 201] width 379 height 275
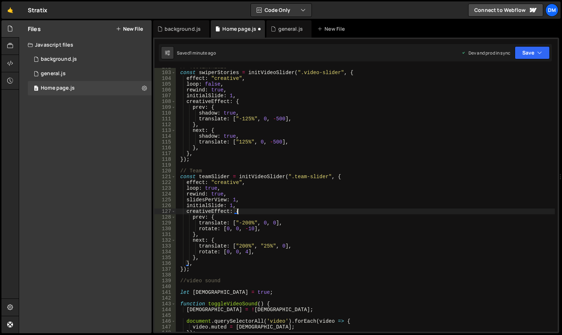
scroll to position [0, 4]
drag, startPoint x: 259, startPoint y: 245, endPoint x: 273, endPoint y: 248, distance: 13.9
click at [273, 248] on div "// Testimonials const swiperStories = initVideoSlider ( ".video-slider" , { eff…" at bounding box center [365, 201] width 379 height 275
drag, startPoint x: 261, startPoint y: 222, endPoint x: 265, endPoint y: 222, distance: 3.6
click at [265, 222] on div "// Testimonials const swiperStories = initVideoSlider ( ".video-slider" , { eff…" at bounding box center [365, 201] width 379 height 275
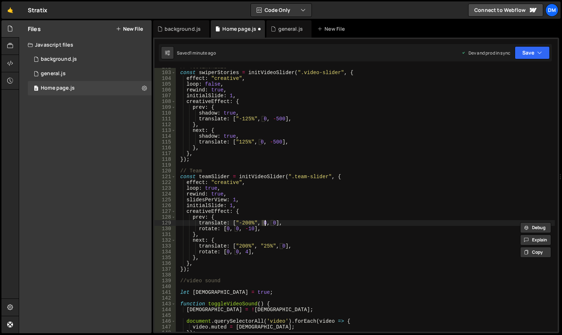
paste textarea ""25%""
click at [269, 224] on div "// Testimonials const swiperStories = initVideoSlider ( ".video-slider" , { eff…" at bounding box center [365, 201] width 379 height 275
click at [328, 182] on div "// Testimonials const swiperStories = initVideoSlider ( ".video-slider" , { eff…" at bounding box center [365, 201] width 379 height 275
click at [529, 52] on button "Save" at bounding box center [532, 52] width 35 height 13
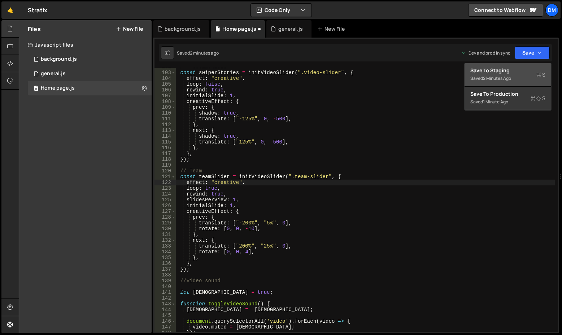
click at [514, 68] on div "Save to Staging S" at bounding box center [507, 70] width 75 height 7
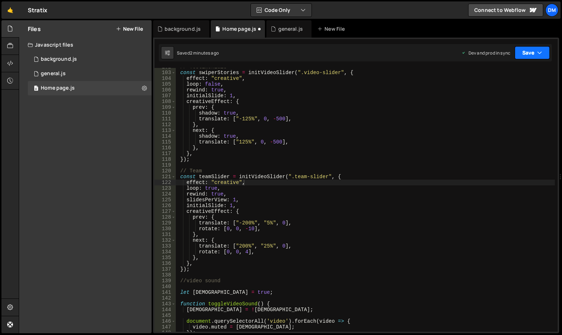
click at [524, 55] on button "Save" at bounding box center [532, 52] width 35 height 13
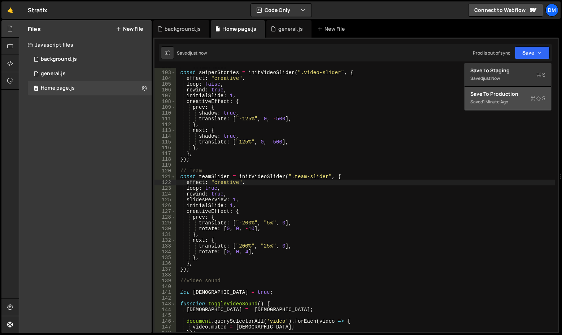
click at [498, 90] on button "Save to Production S Saved 1 minute ago" at bounding box center [508, 98] width 87 height 23
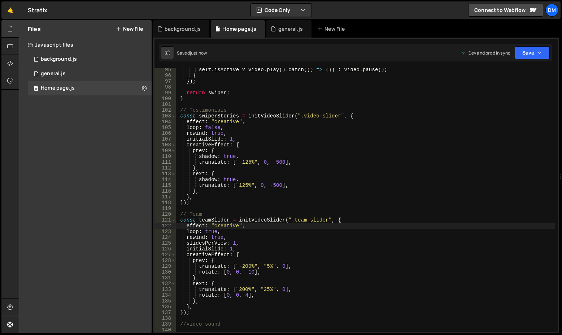
scroll to position [587, 0]
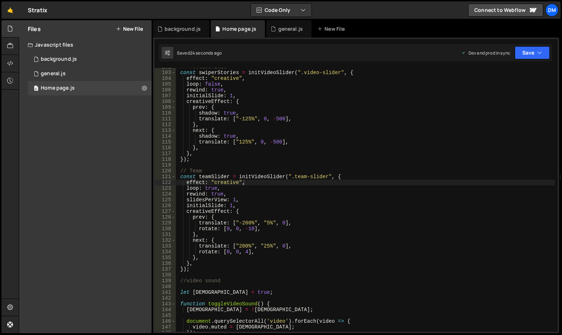
type textarea "slidesPerView: 1,"
click at [254, 199] on div "// Testimonials const swiperStories = initVideoSlider ( ".video-slider" , { eff…" at bounding box center [365, 201] width 379 height 275
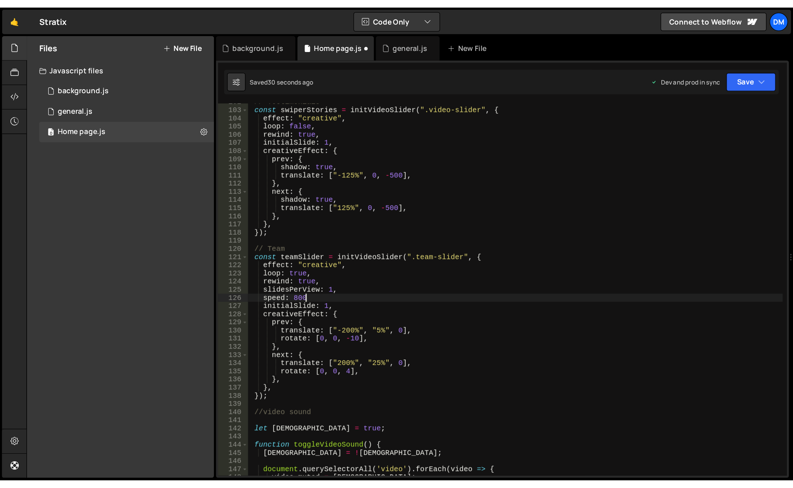
scroll to position [0, 3]
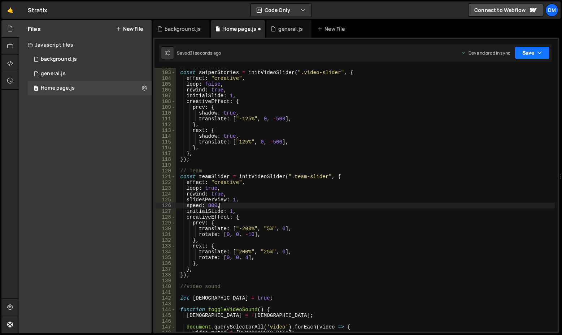
type textarea "speed: 800,"
click at [534, 52] on button "Save" at bounding box center [532, 52] width 35 height 13
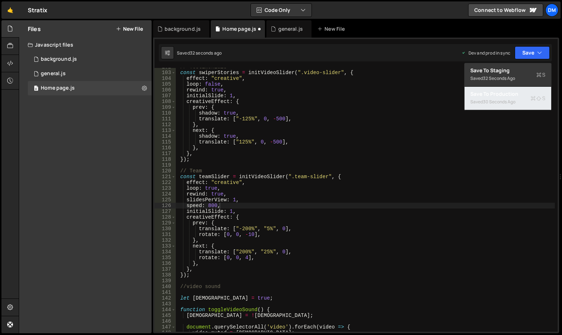
click at [510, 104] on div "30 seconds ago" at bounding box center [499, 102] width 32 height 6
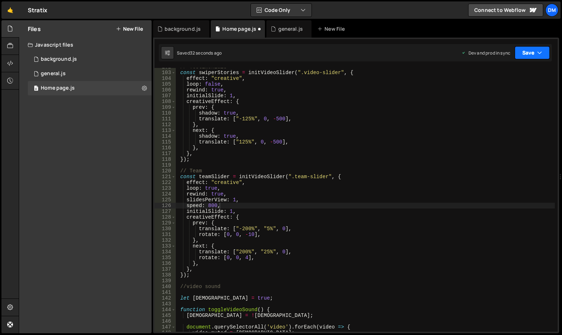
drag, startPoint x: 523, startPoint y: 53, endPoint x: 518, endPoint y: 69, distance: 17.1
click at [523, 53] on button "Save" at bounding box center [532, 52] width 35 height 13
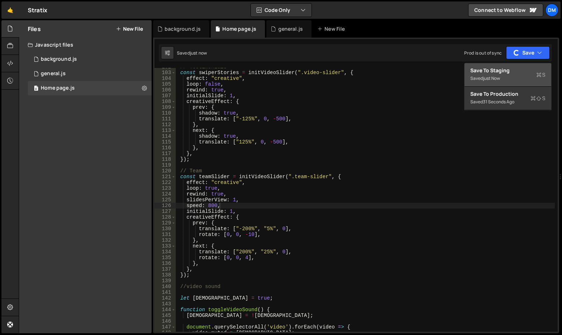
click at [513, 74] on div "Saved just now" at bounding box center [507, 78] width 75 height 9
